Goal: Navigation & Orientation: Find specific page/section

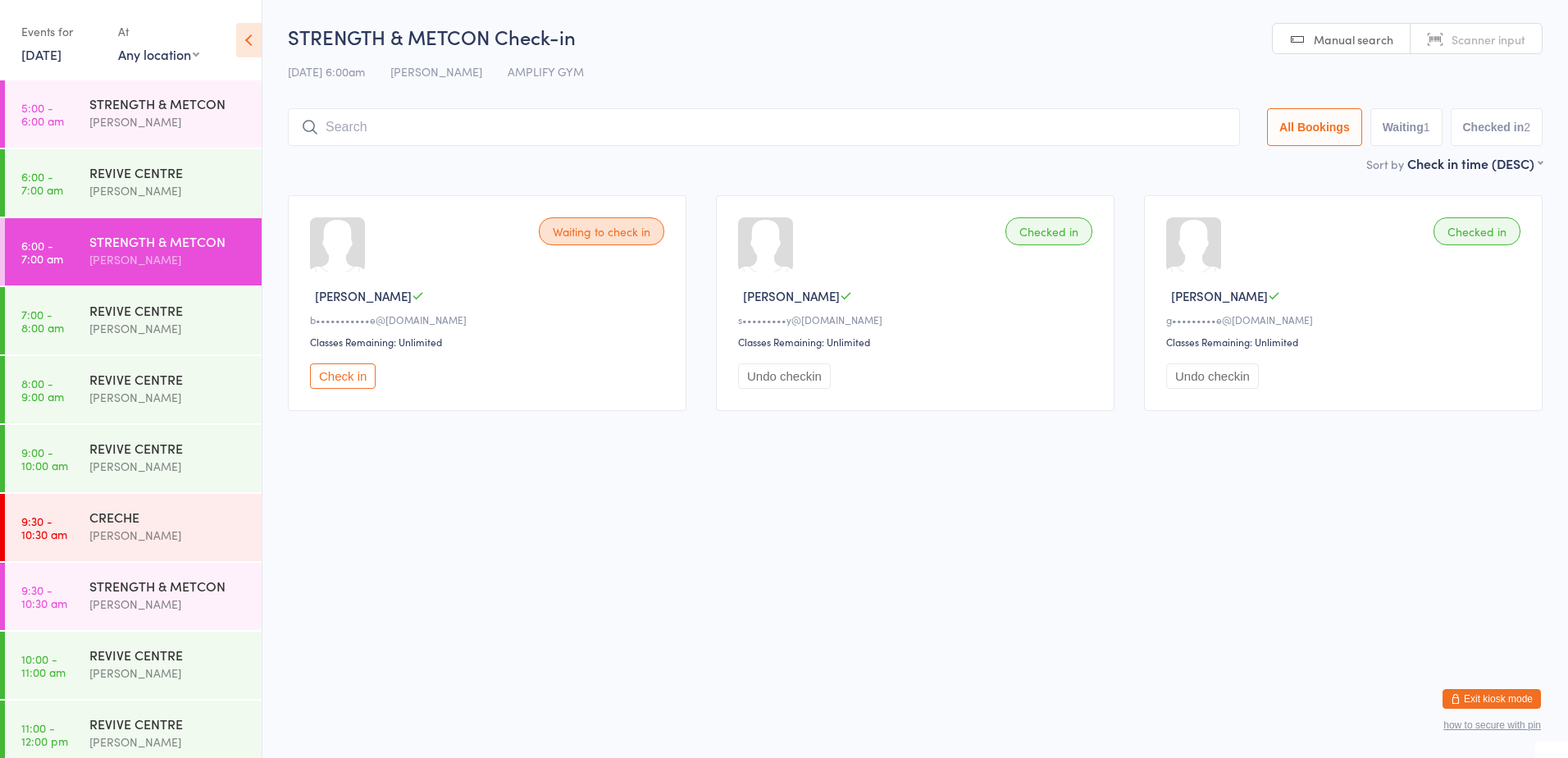
click at [1496, 690] on button "Exit kiosk mode" at bounding box center [1492, 700] width 99 height 20
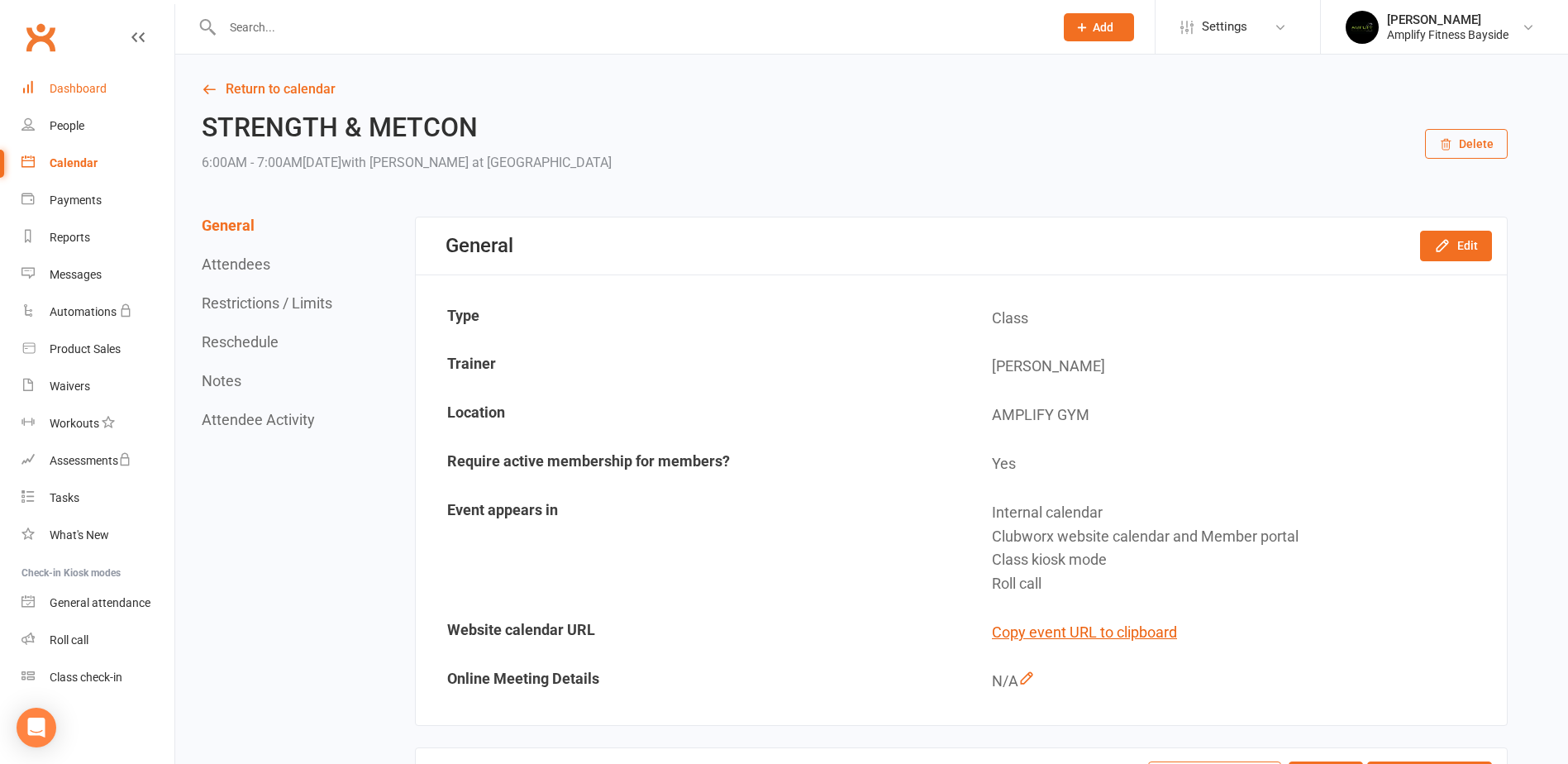
drag, startPoint x: 45, startPoint y: 91, endPoint x: 71, endPoint y: 86, distance: 26.5
click at [45, 91] on link "Dashboard" at bounding box center [98, 89] width 153 height 37
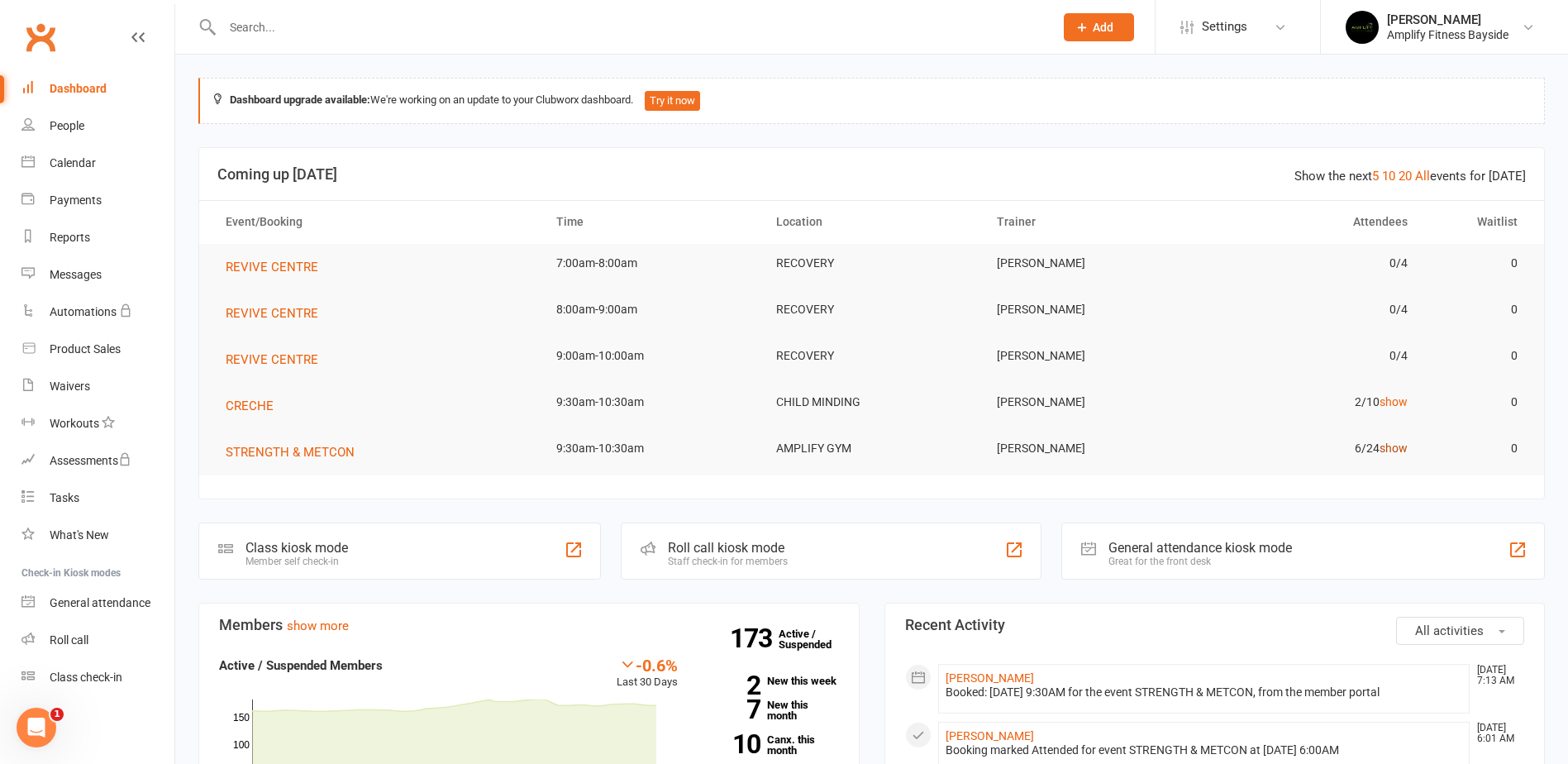
click at [1395, 445] on link "show" at bounding box center [1393, 448] width 28 height 14
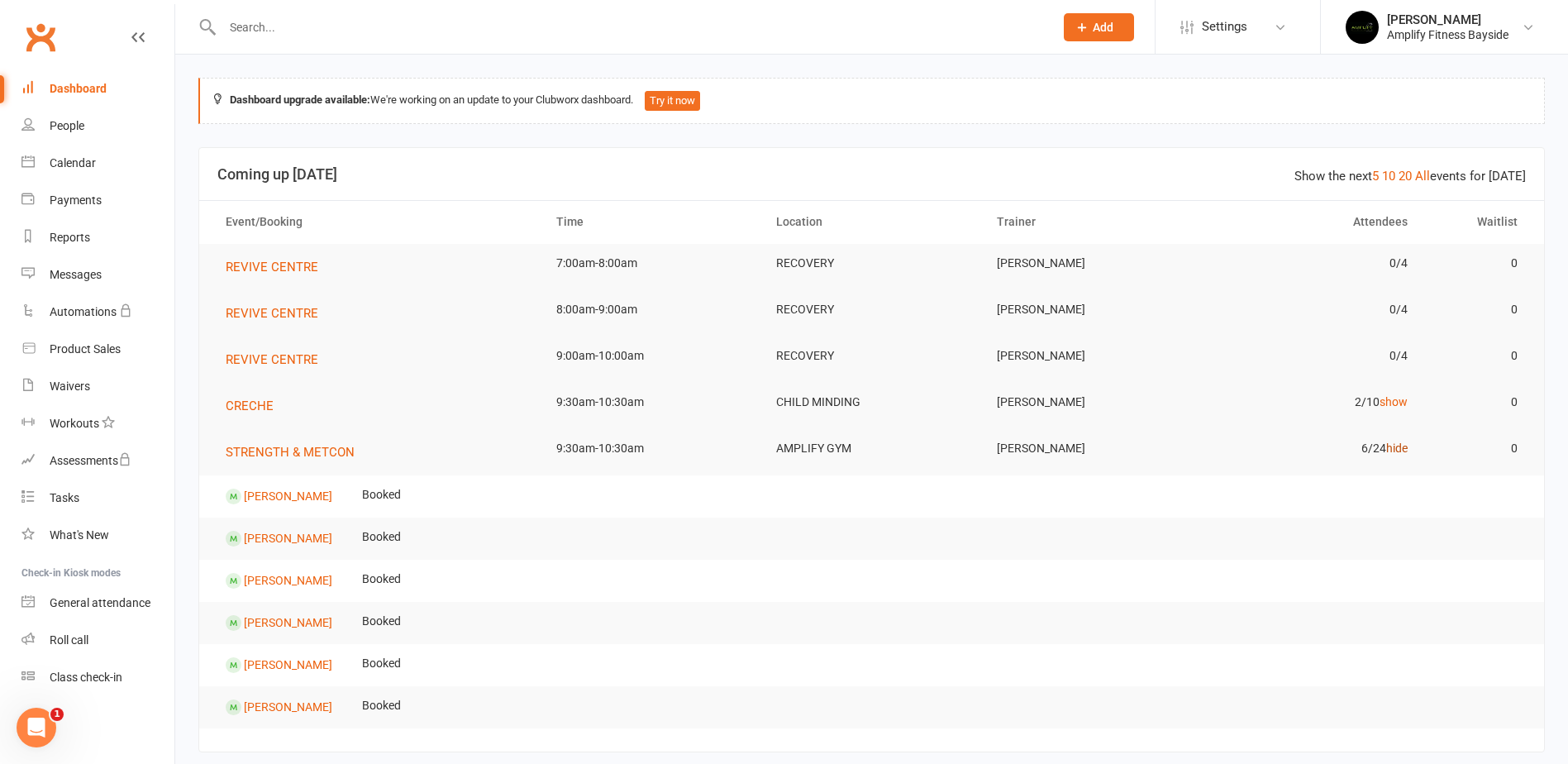
click at [1395, 445] on link "hide" at bounding box center [1397, 448] width 22 height 14
